Goal: Task Accomplishment & Management: Use online tool/utility

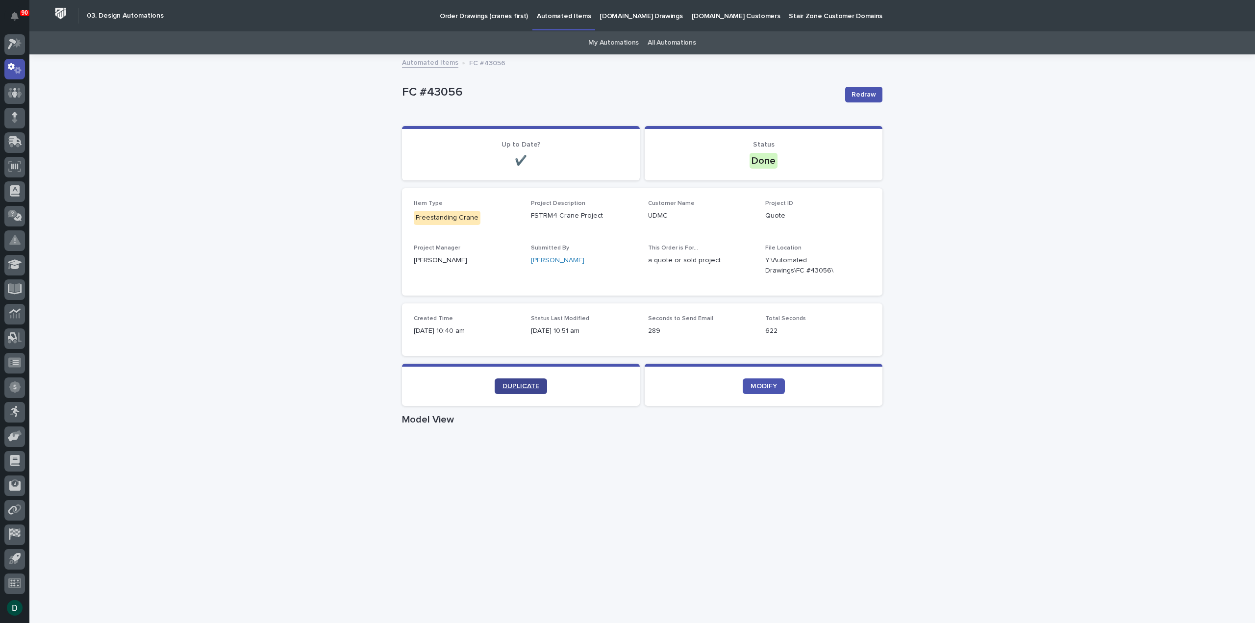
click at [524, 386] on span "DUPLICATE" at bounding box center [521, 386] width 37 height 7
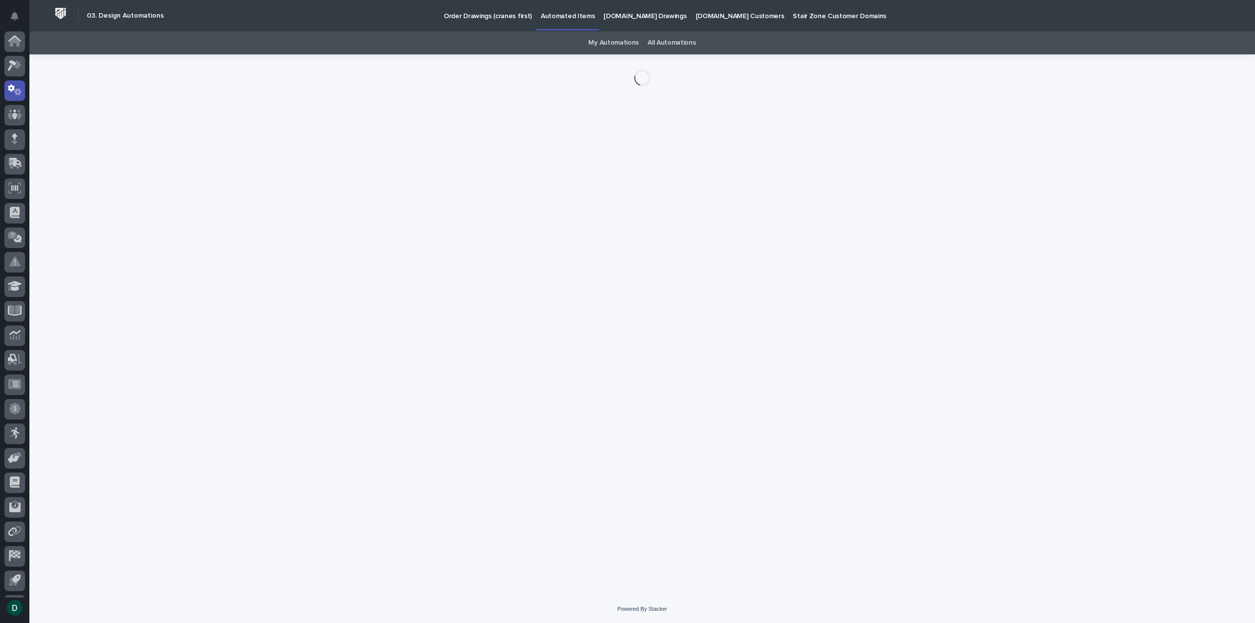
scroll to position [22, 0]
